Goal: Task Accomplishment & Management: Manage account settings

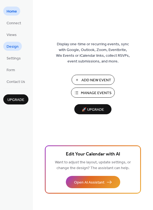
click at [17, 44] on span "Design" at bounding box center [13, 47] width 12 height 6
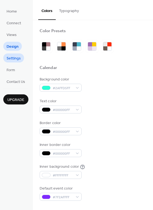
click at [15, 59] on span "Settings" at bounding box center [14, 59] width 14 height 6
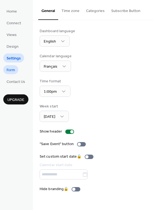
click at [15, 69] on span "Form" at bounding box center [11, 70] width 8 height 6
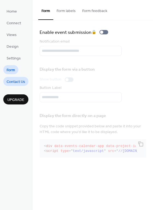
click at [16, 81] on span "Contact Us" at bounding box center [16, 82] width 19 height 6
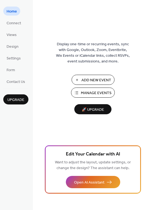
click at [98, 90] on span "Manage Events" at bounding box center [96, 93] width 31 height 6
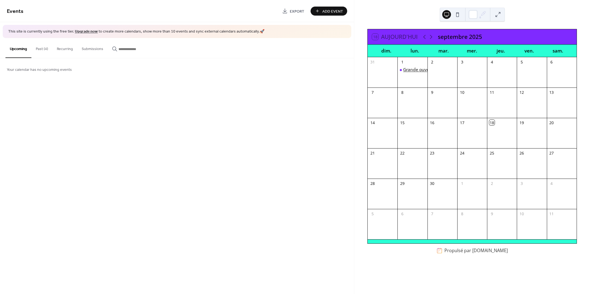
click at [419, 69] on div "Grande ouverture!!!!!" at bounding box center [424, 70] width 42 height 6
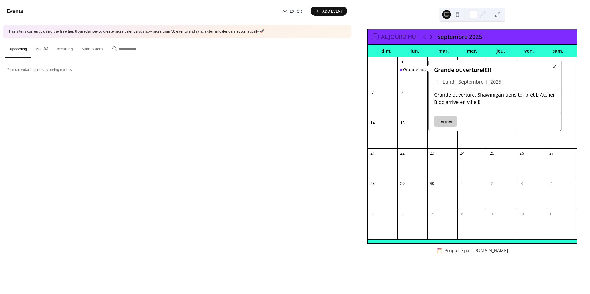
click at [456, 71] on div "Grande ouverture!!!!!" at bounding box center [494, 70] width 133 height 8
click at [472, 72] on div "Grande ouverture!!!!!" at bounding box center [494, 70] width 133 height 8
click at [79, 73] on div "Your calendar has no upcoming events" at bounding box center [177, 69] width 354 height 22
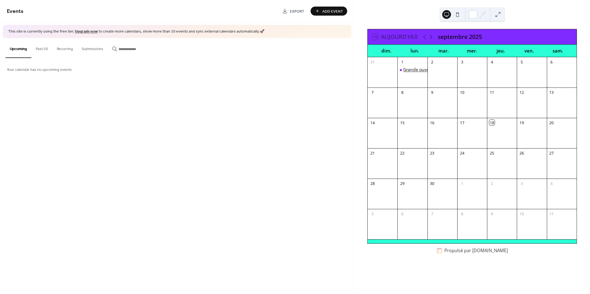
click at [412, 68] on div "Grande ouverture!!!!!" at bounding box center [424, 70] width 42 height 6
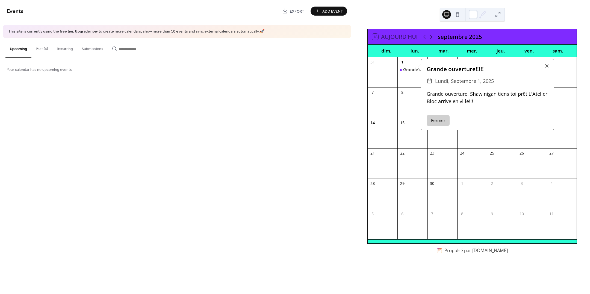
click at [438, 118] on button "Fermer" at bounding box center [438, 120] width 23 height 11
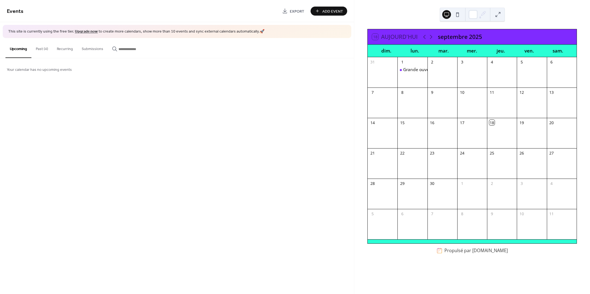
click at [336, 149] on div "Events Export Add Event This site is currently using the free tier. Upgrade now…" at bounding box center [177, 147] width 354 height 294
